Goal: Task Accomplishment & Management: Manage account settings

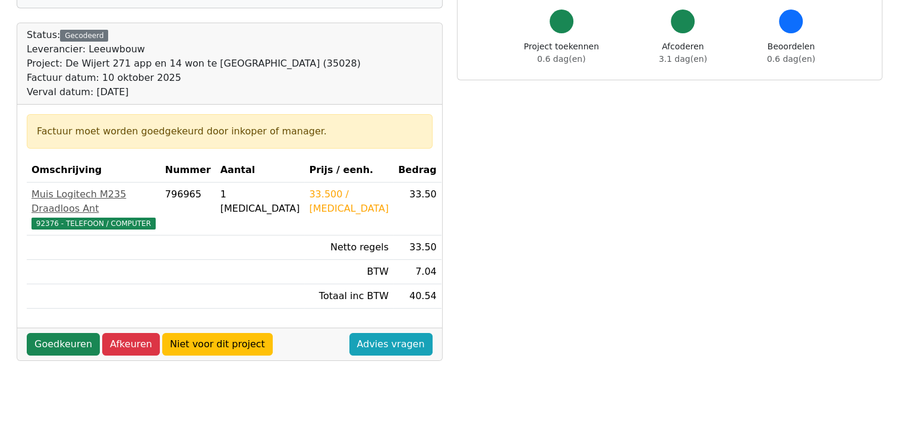
scroll to position [119, 0]
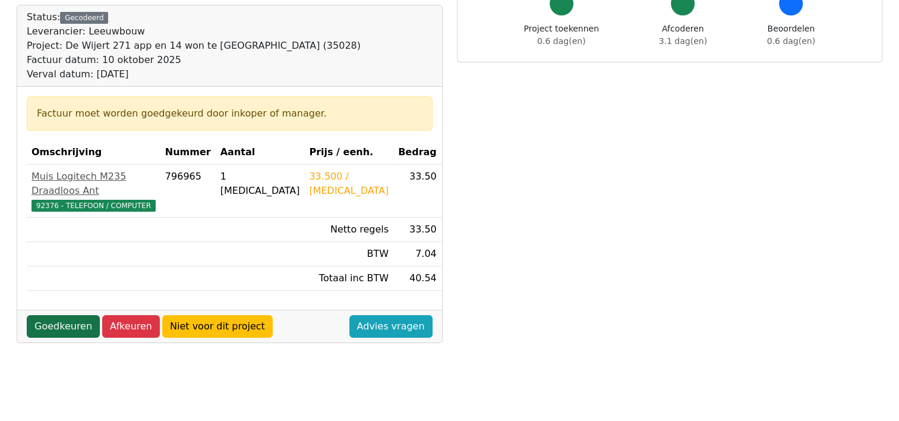
click at [76, 315] on link "Goedkeuren" at bounding box center [63, 326] width 73 height 23
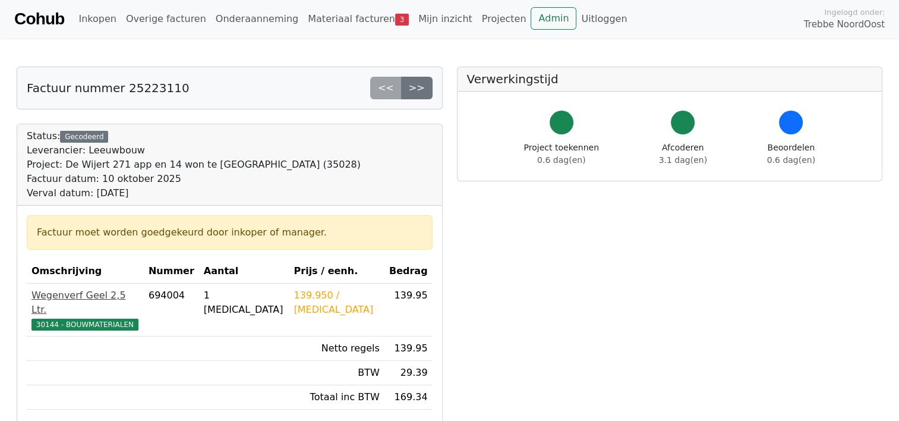
click at [104, 319] on span "30144 - BOUWMATERIALEN" at bounding box center [85, 325] width 107 height 12
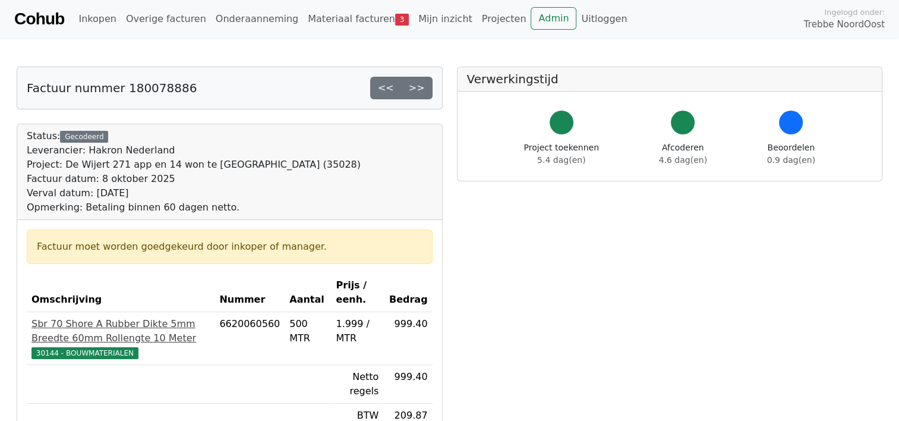
click at [95, 348] on span "30144 - BOUWMATERIALEN" at bounding box center [85, 353] width 107 height 12
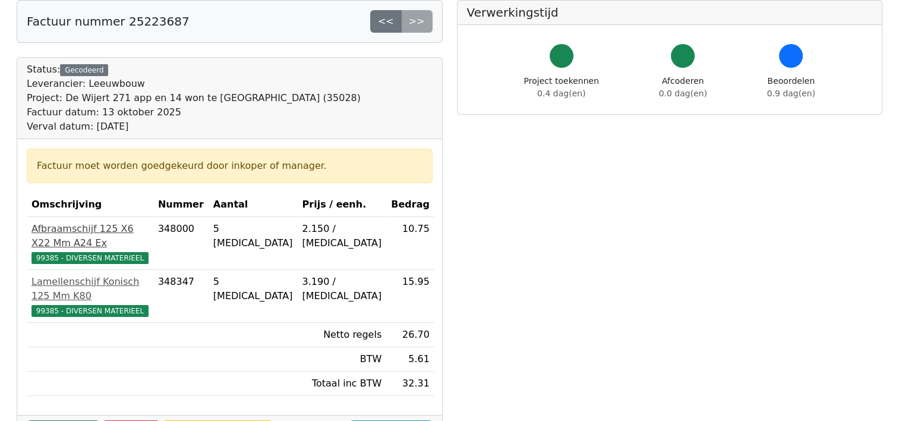
scroll to position [59, 0]
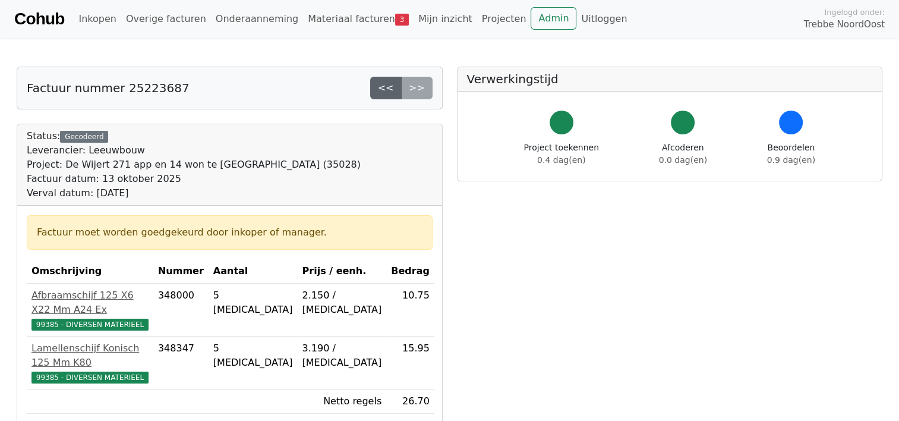
click at [390, 87] on link "<<" at bounding box center [386, 88] width 32 height 23
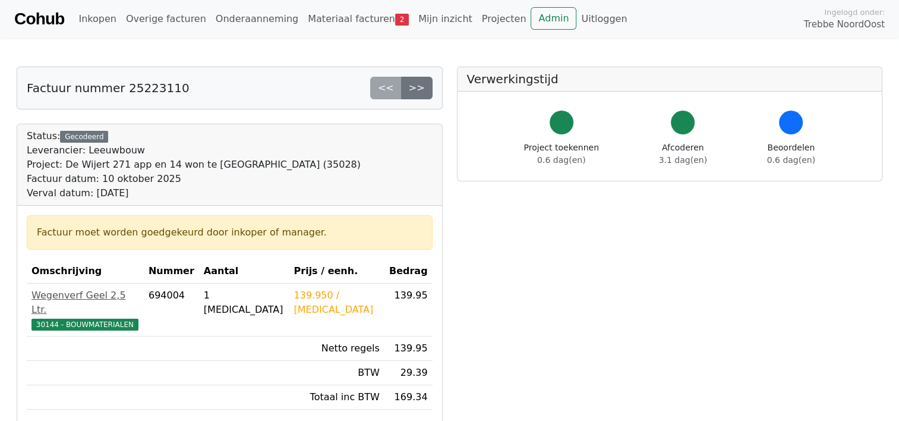
click at [388, 87] on div "<< >>" at bounding box center [401, 88] width 62 height 23
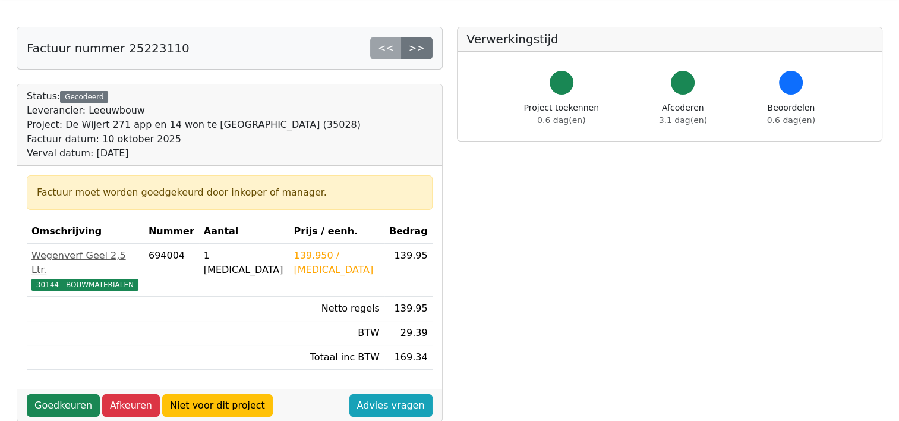
scroll to position [59, 0]
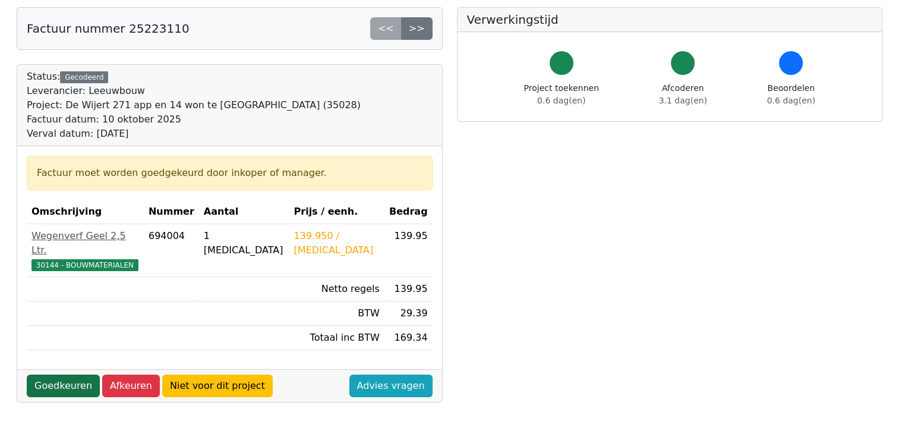
click at [65, 376] on link "Goedkeuren" at bounding box center [63, 385] width 73 height 23
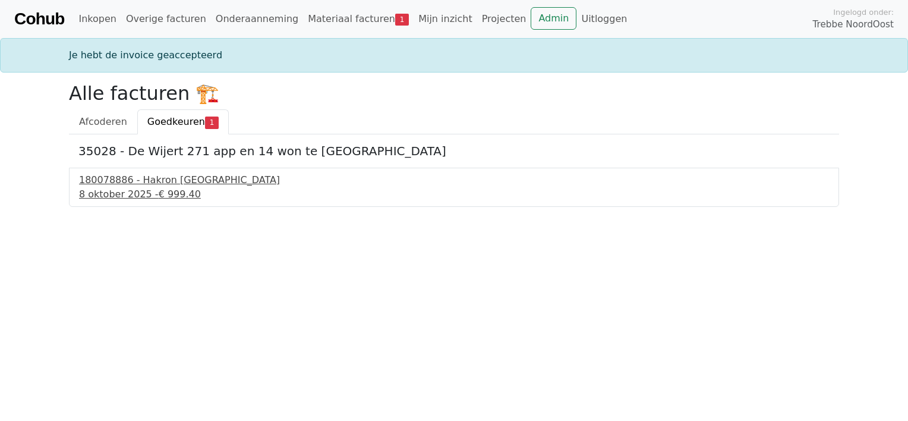
click at [158, 185] on div "180078886 - Hakron Nederland" at bounding box center [454, 180] width 750 height 14
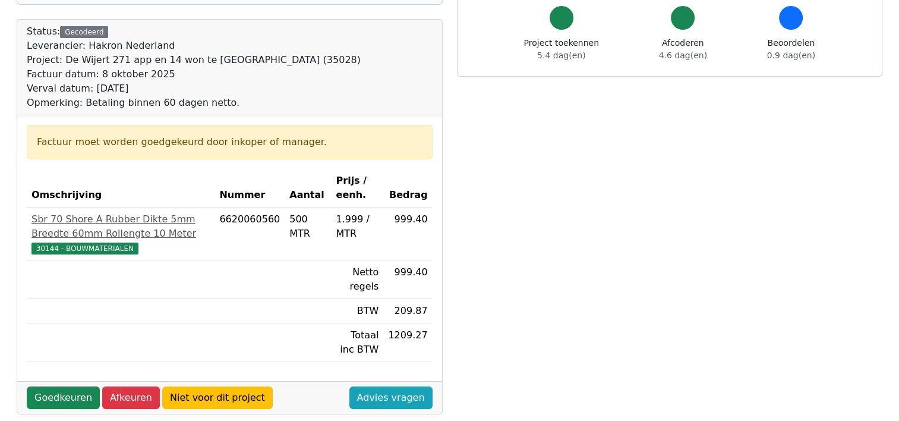
scroll to position [178, 0]
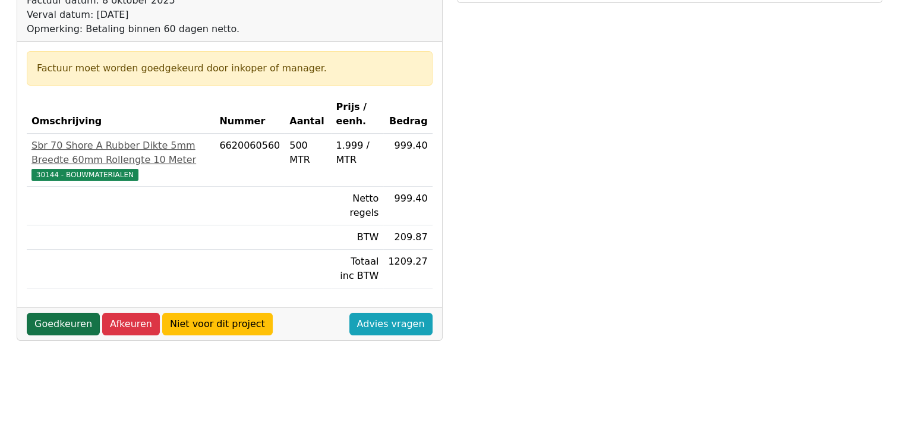
click at [56, 319] on link "Goedkeuren" at bounding box center [63, 324] width 73 height 23
